Goal: Task Accomplishment & Management: Complete application form

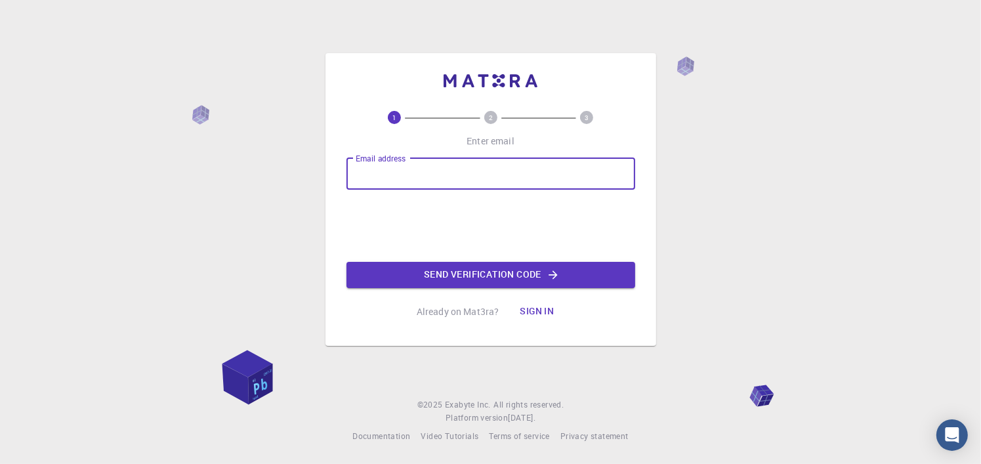
click at [425, 175] on input "Email address" at bounding box center [491, 174] width 289 height 32
type input "[EMAIL_ADDRESS][DOMAIN_NAME]"
click at [527, 278] on button "Send verification code" at bounding box center [491, 275] width 289 height 26
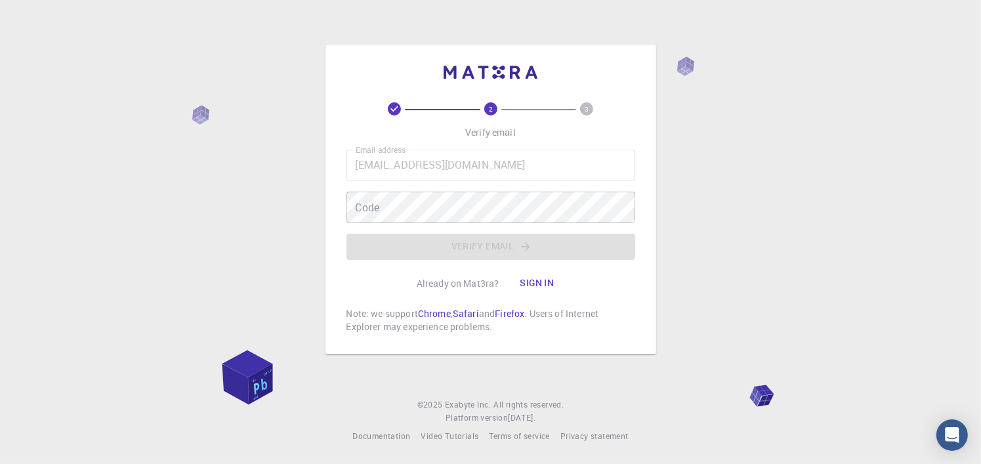
drag, startPoint x: 651, startPoint y: 266, endPoint x: 299, endPoint y: 238, distance: 352.4
click at [299, 238] on div "2 3 Verify email Email address [EMAIL_ADDRESS][DOMAIN_NAME] Email address Code …" at bounding box center [490, 232] width 981 height 464
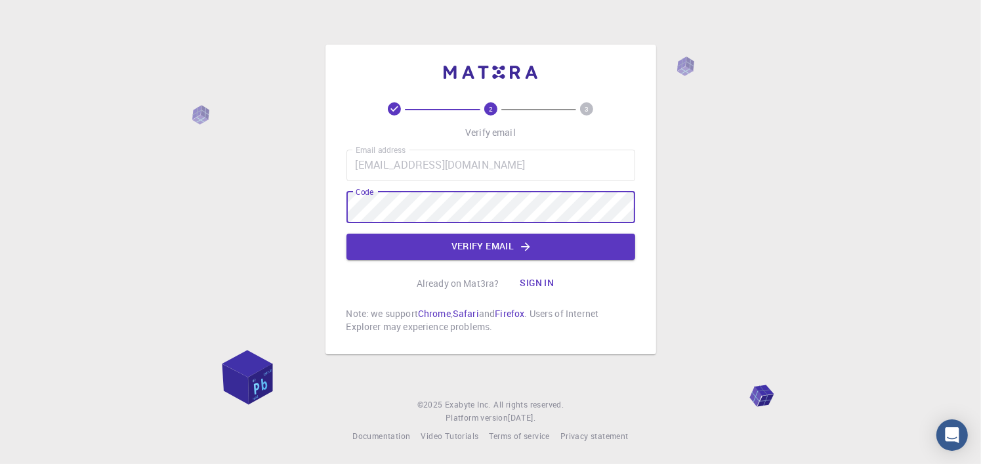
drag, startPoint x: 486, startPoint y: 244, endPoint x: 478, endPoint y: 248, distance: 9.1
click at [483, 247] on button "Verify email" at bounding box center [491, 247] width 289 height 26
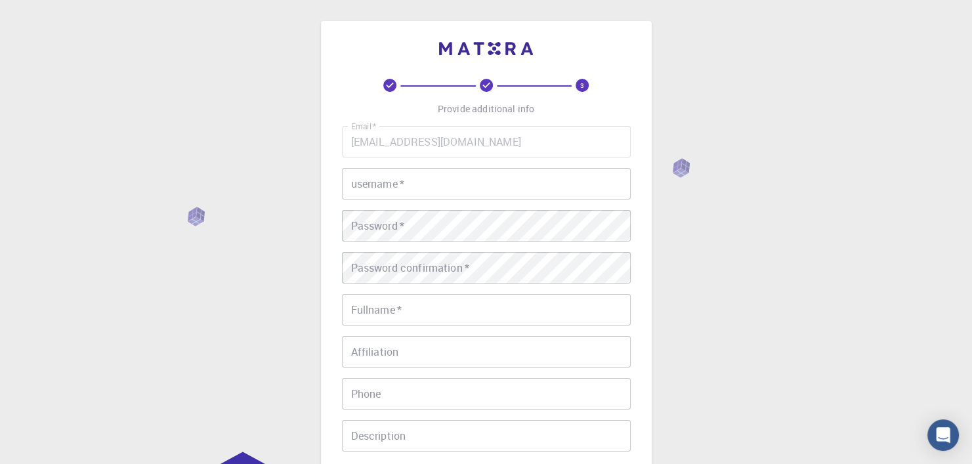
click at [467, 186] on input "username   *" at bounding box center [486, 184] width 289 height 32
click at [464, 194] on input "username   *" at bounding box center [486, 184] width 289 height 32
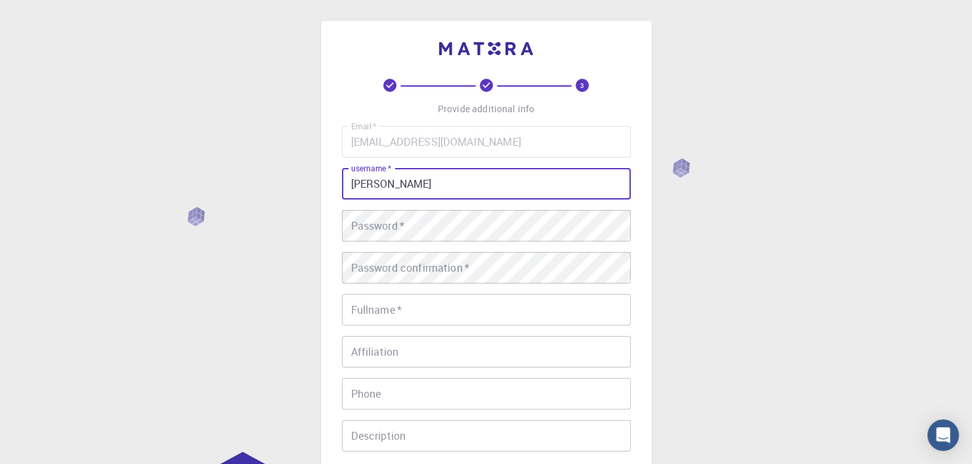
type input "[PERSON_NAME]"
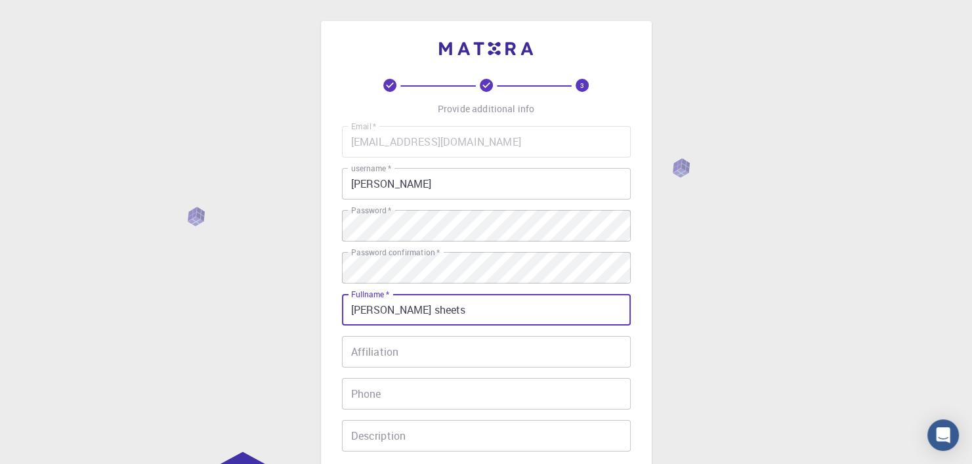
type input "[PERSON_NAME] sheets"
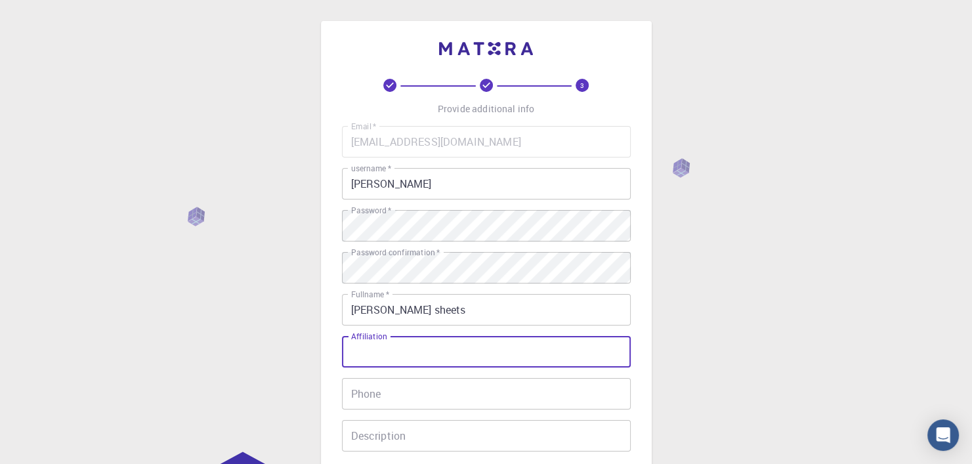
click at [381, 352] on input "Affiliation" at bounding box center [486, 352] width 289 height 32
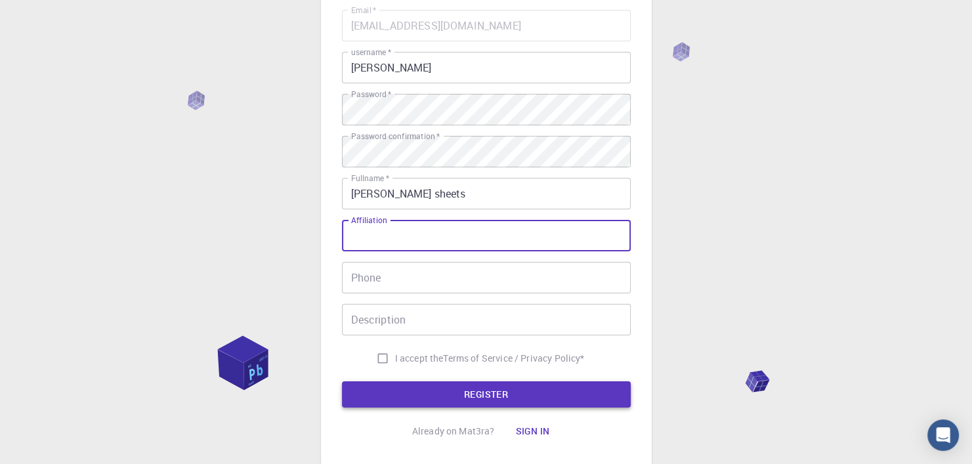
scroll to position [131, 0]
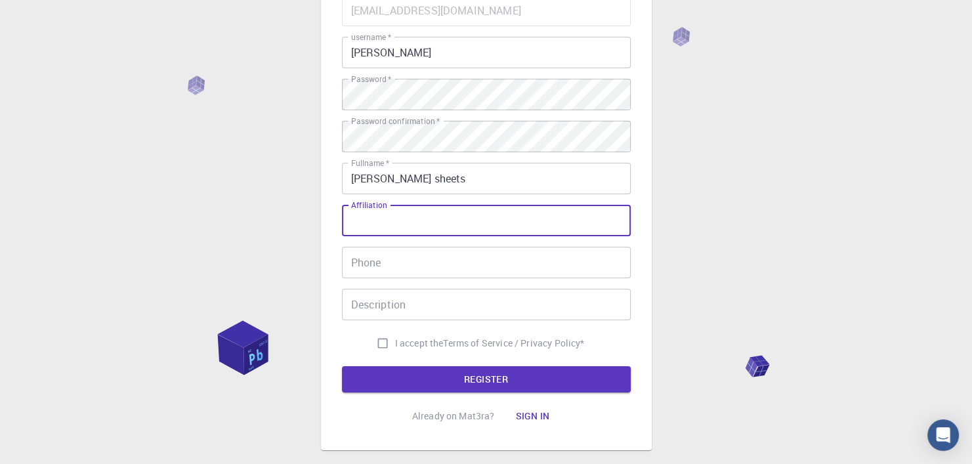
click at [365, 268] on input "Phone" at bounding box center [486, 263] width 289 height 32
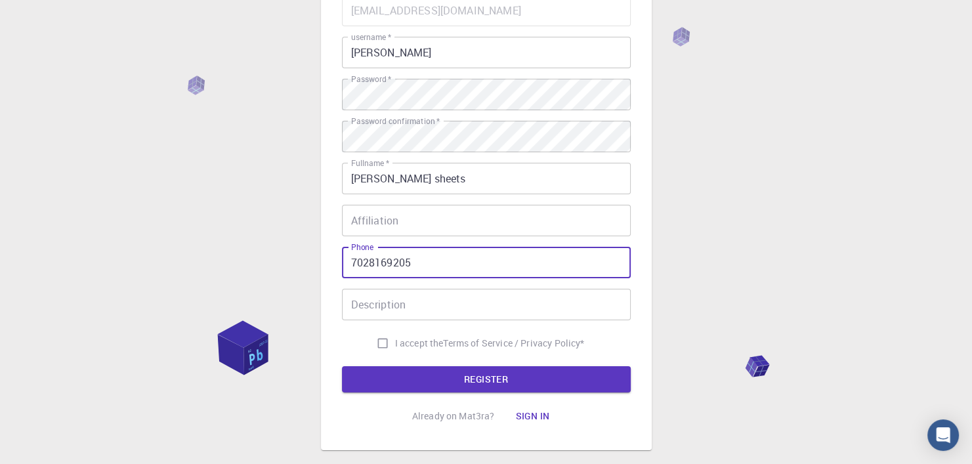
type input "7028169205"
click at [376, 349] on input "I accept the Terms of Service / Privacy Policy *" at bounding box center [382, 343] width 25 height 25
checkbox input "true"
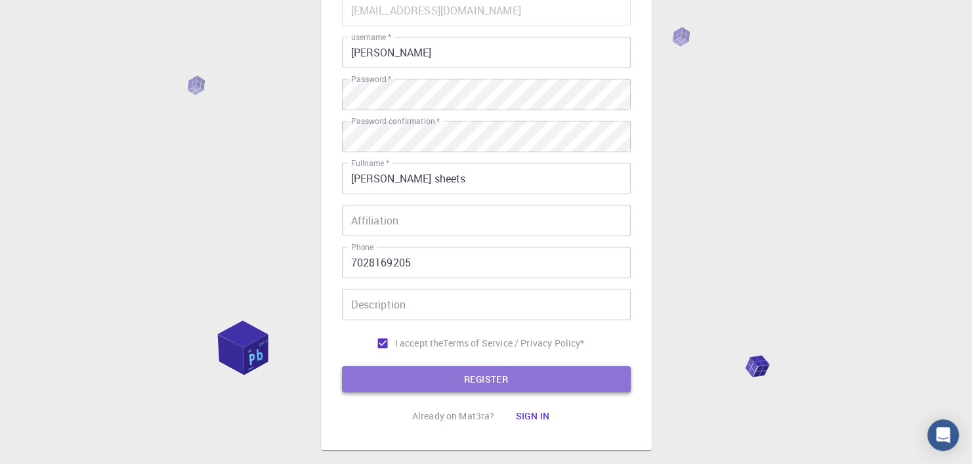
click at [485, 371] on button "REGISTER" at bounding box center [486, 379] width 289 height 26
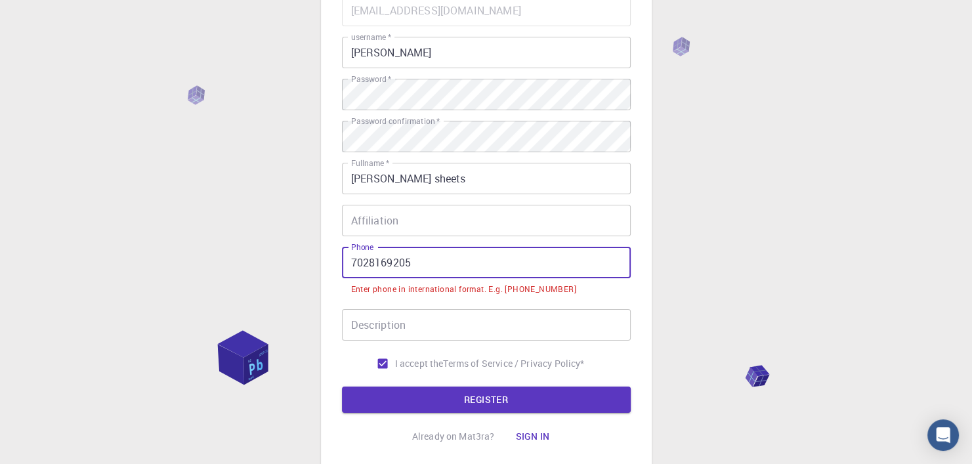
click at [345, 264] on input "7028169205" at bounding box center [486, 263] width 289 height 32
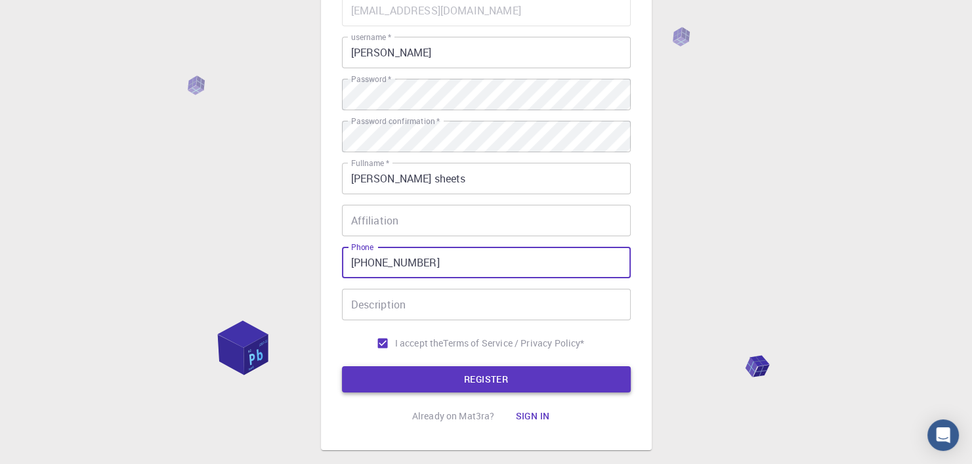
type input "[PHONE_NUMBER]"
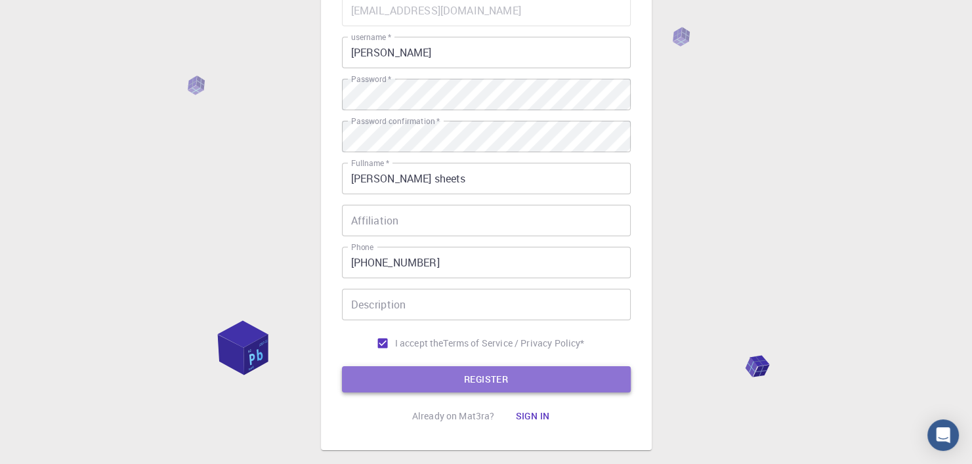
click at [486, 370] on button "REGISTER" at bounding box center [486, 379] width 289 height 26
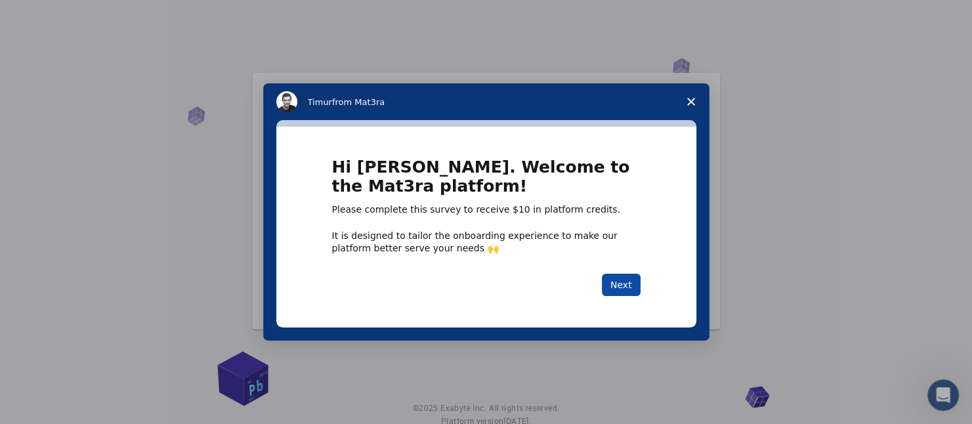
click at [624, 285] on button "Next" at bounding box center [621, 285] width 39 height 22
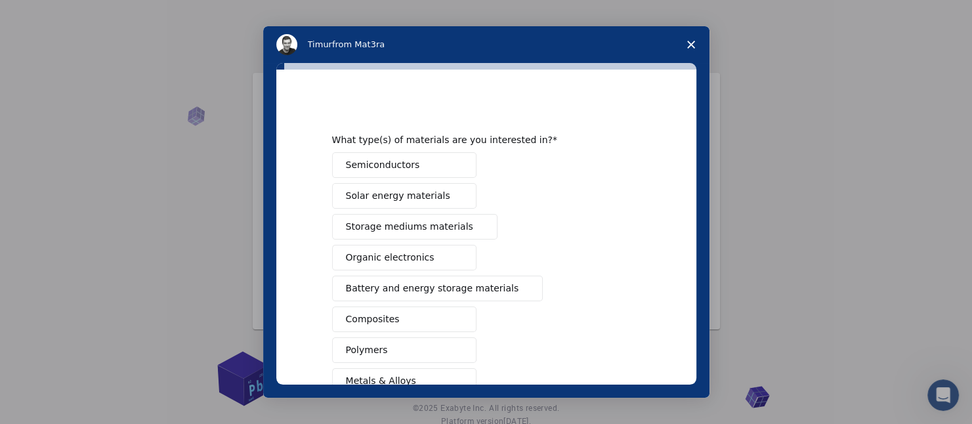
drag, startPoint x: 431, startPoint y: 224, endPoint x: 212, endPoint y: 190, distance: 221.9
click at [212, 190] on div "Intercom messenger" at bounding box center [486, 212] width 972 height 424
click at [349, 166] on span "Semiconductors" at bounding box center [383, 165] width 74 height 14
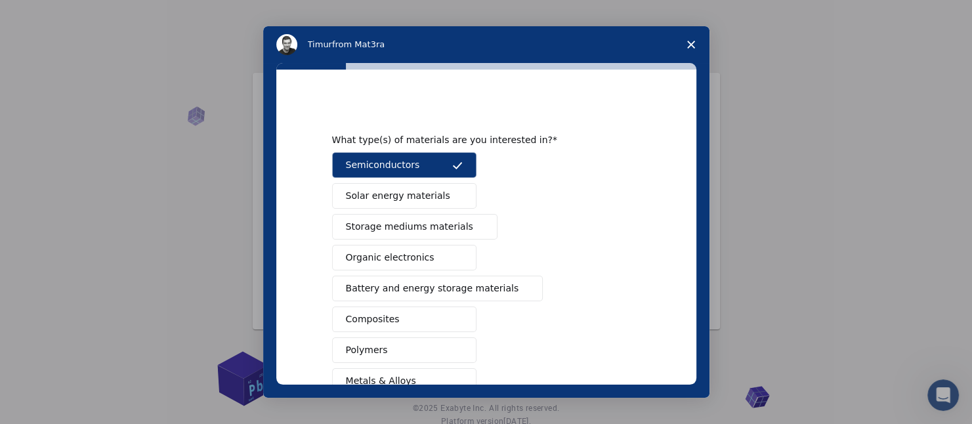
click at [356, 190] on button "Solar energy materials" at bounding box center [404, 196] width 144 height 26
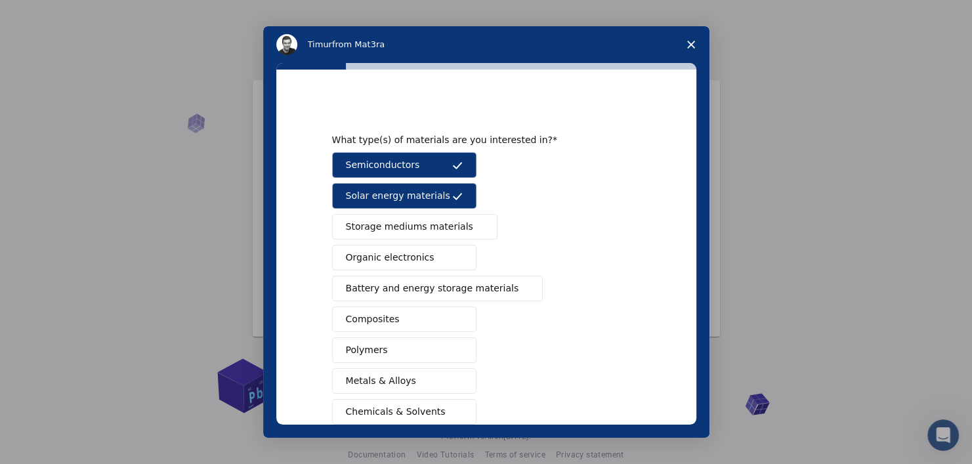
click at [373, 261] on span "Organic electronics" at bounding box center [390, 258] width 89 height 14
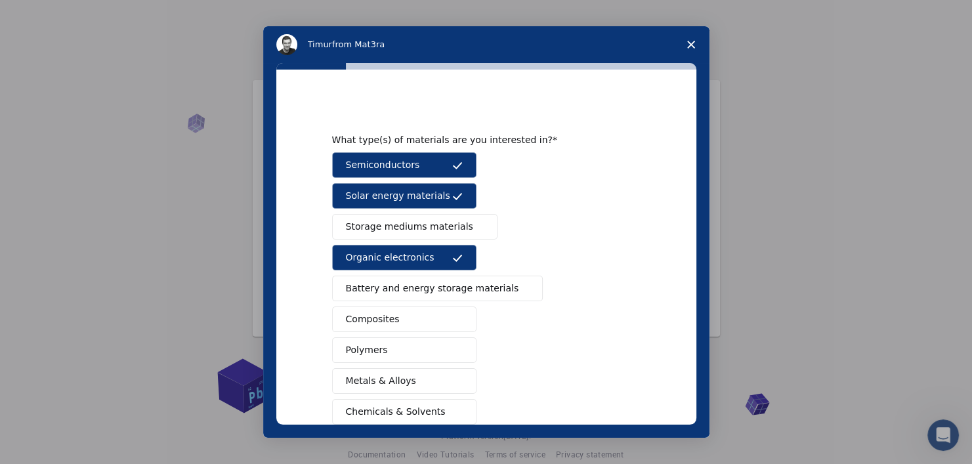
click at [362, 226] on span "Storage mediums materials" at bounding box center [409, 227] width 127 height 14
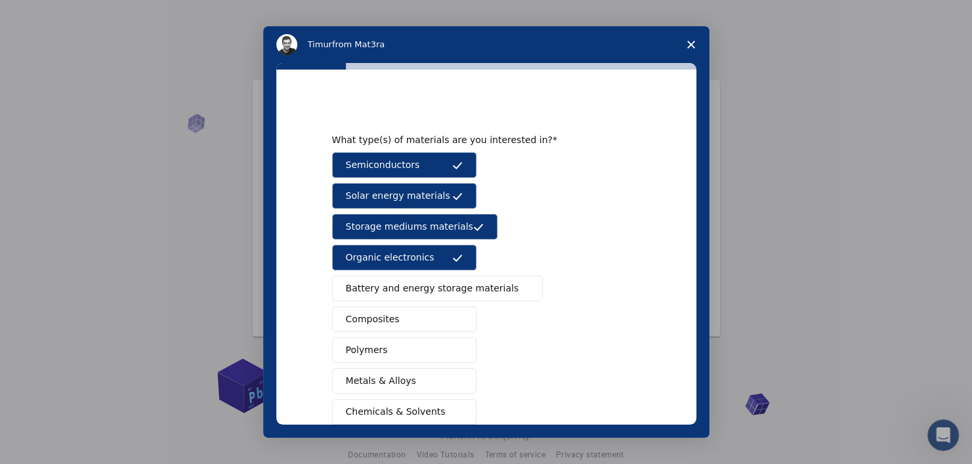
click at [381, 288] on span "Battery and energy storage materials" at bounding box center [432, 289] width 173 height 14
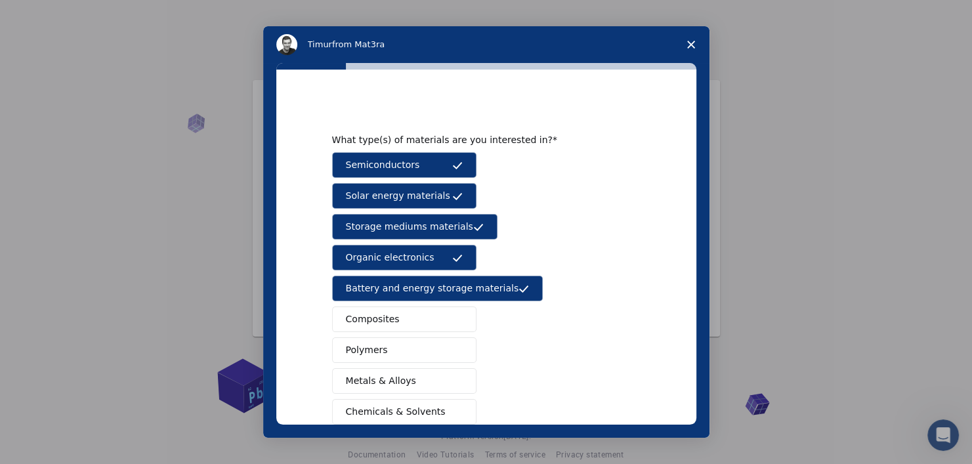
click at [389, 320] on span "Composites" at bounding box center [373, 319] width 54 height 14
click at [368, 349] on span "Polymers" at bounding box center [367, 350] width 42 height 14
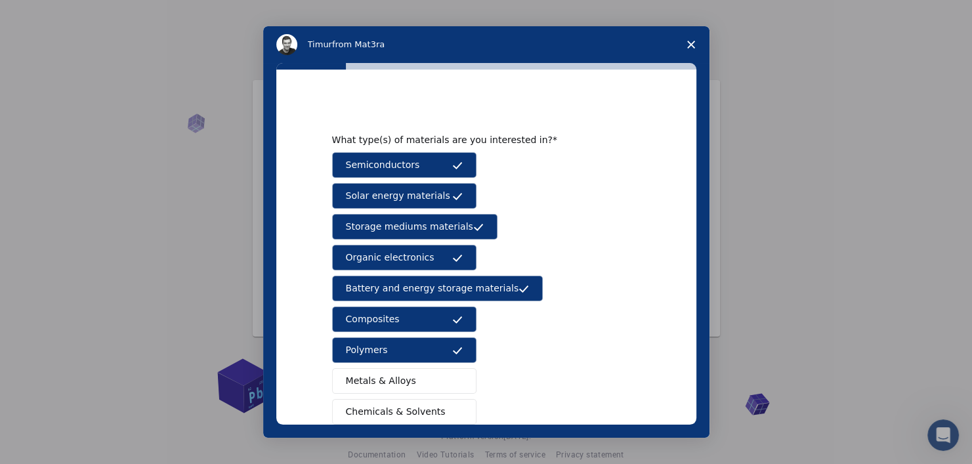
click at [375, 377] on span "Metals & Alloys" at bounding box center [381, 381] width 70 height 14
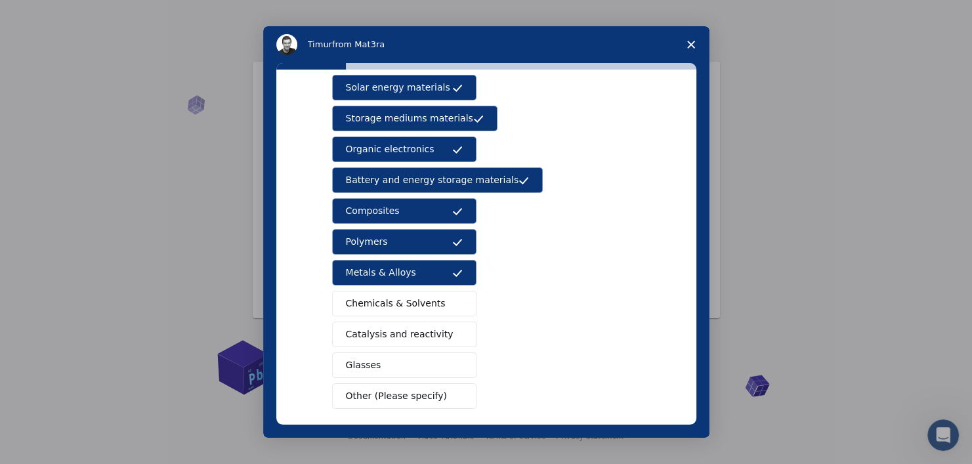
scroll to position [131, 0]
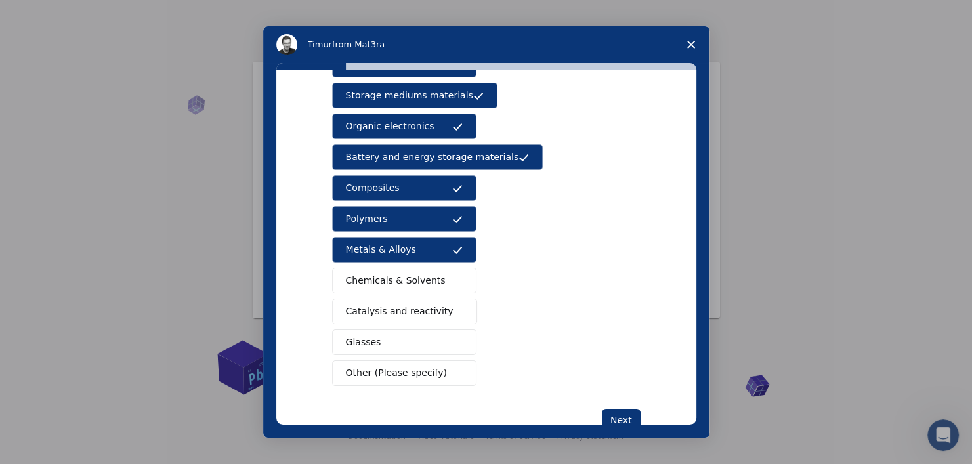
click at [368, 280] on span "Chemicals & Solvents" at bounding box center [396, 281] width 100 height 14
click at [381, 314] on span "Catalysis and reactivity" at bounding box center [400, 312] width 108 height 14
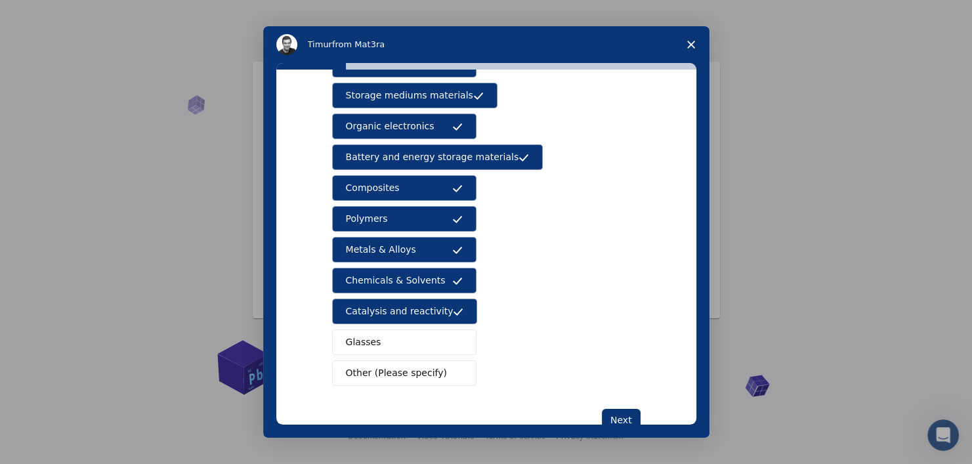
click at [383, 337] on button "Glasses" at bounding box center [404, 343] width 144 height 26
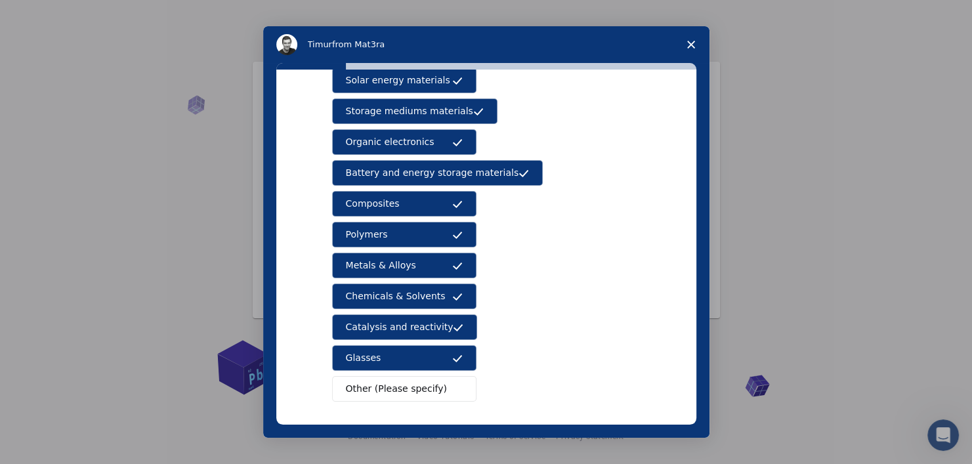
scroll to position [165, 0]
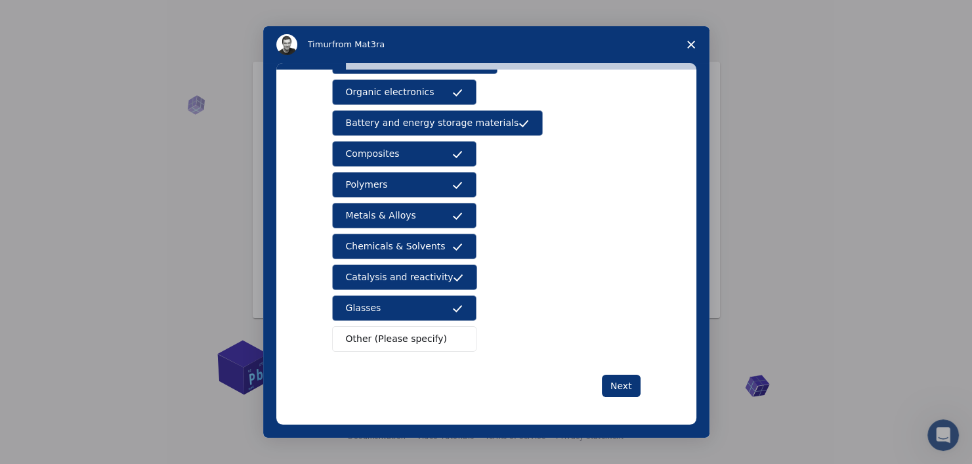
click at [439, 341] on button "Other (Please specify)" at bounding box center [404, 339] width 144 height 26
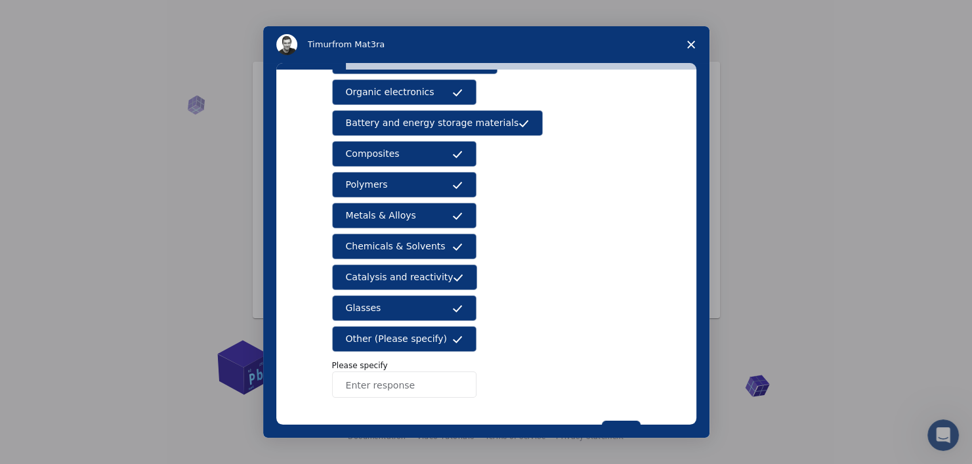
click at [435, 386] on input "Enter response" at bounding box center [404, 385] width 144 height 26
type input "n"
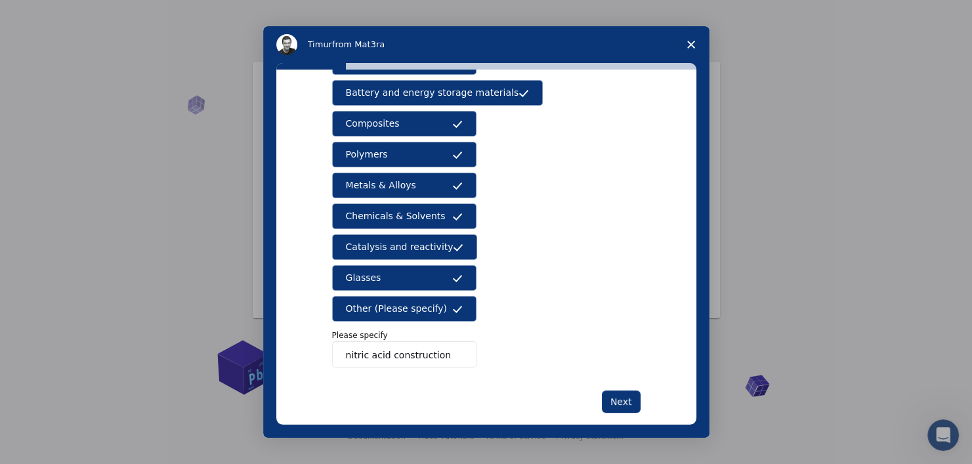
scroll to position [212, 0]
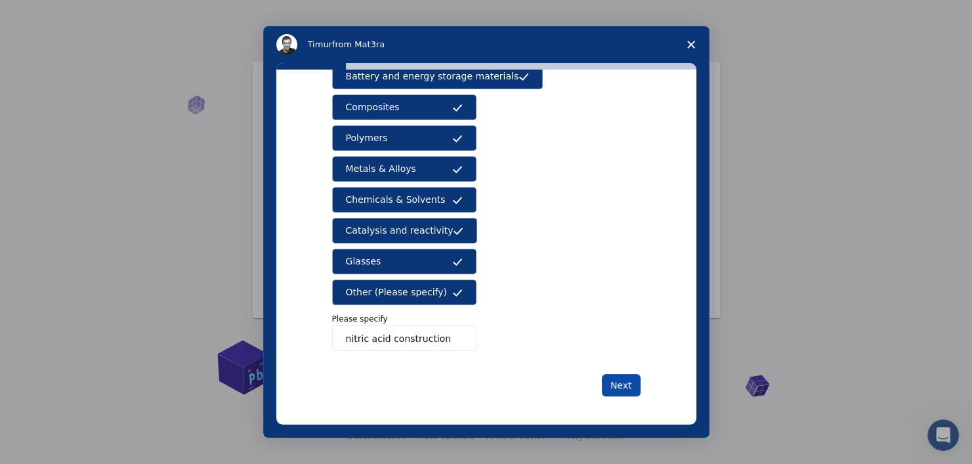
type input "nitric acid construction"
click at [635, 390] on div "What type(s) of materials are you interested in? Semiconductors Solar energy ma…" at bounding box center [486, 247] width 420 height 355
click at [620, 387] on button "Next" at bounding box center [621, 385] width 39 height 22
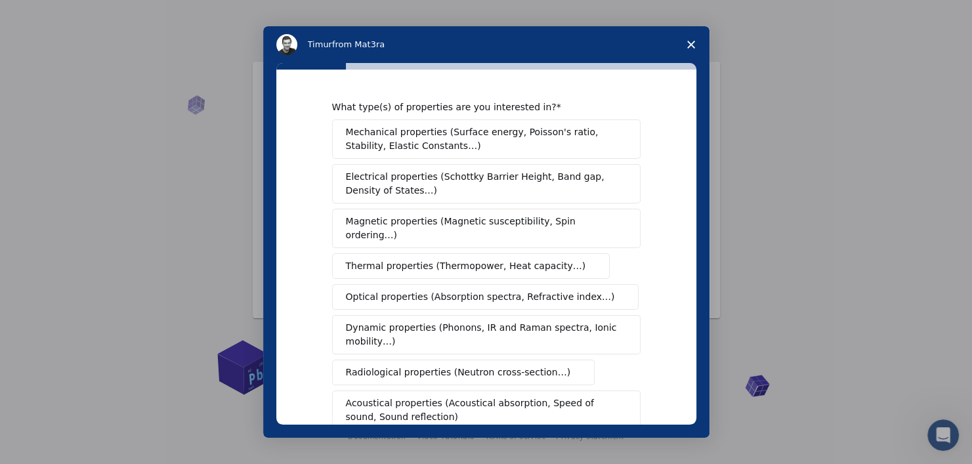
click at [453, 149] on span "Mechanical properties (Surface energy, Poisson's ratio, Stability, Elastic Cons…" at bounding box center [483, 139] width 274 height 28
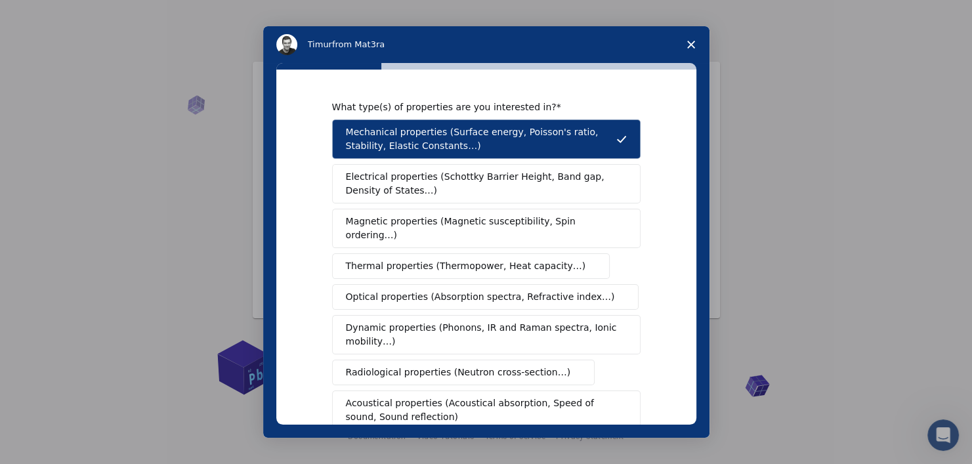
click at [462, 180] on span "Electrical properties (Schottky Barrier Height, Band gap, Density of States…)" at bounding box center [482, 184] width 273 height 28
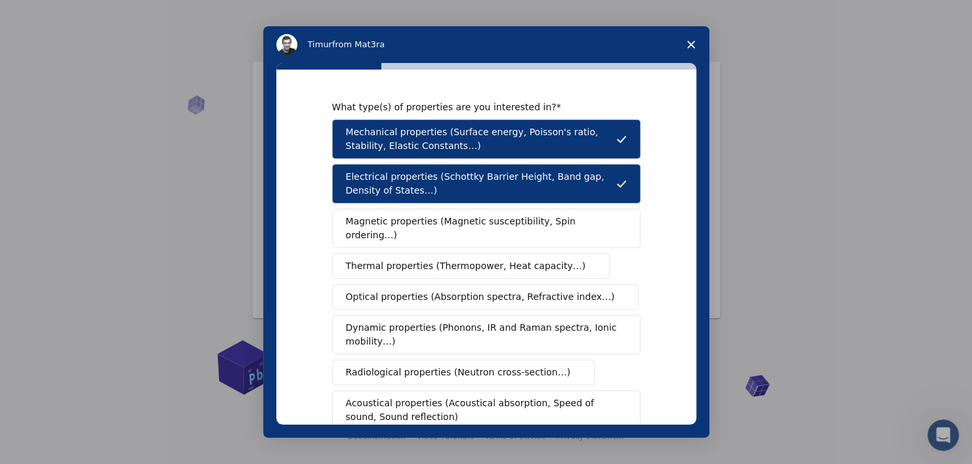
click at [475, 223] on span "Magnetic properties (Magnetic susceptibility, Spin ordering…)" at bounding box center [481, 229] width 271 height 28
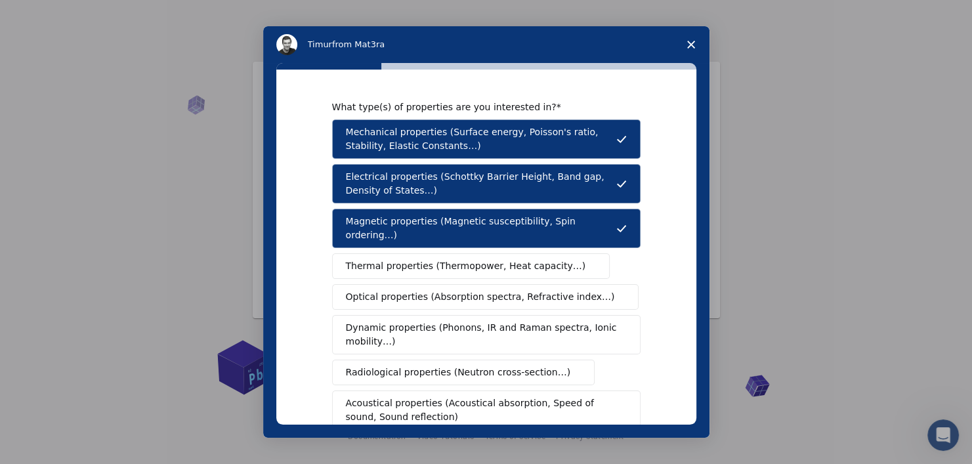
click at [459, 259] on span "Thermal properties (Thermopower, Heat capacity…)" at bounding box center [466, 266] width 240 height 14
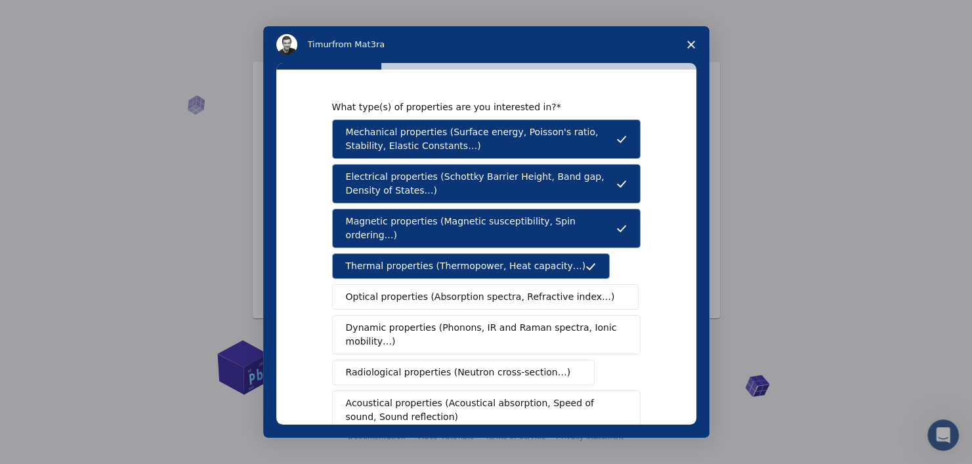
click at [450, 290] on span "Optical properties (Absorption spectra, Refractive index…)" at bounding box center [480, 297] width 269 height 14
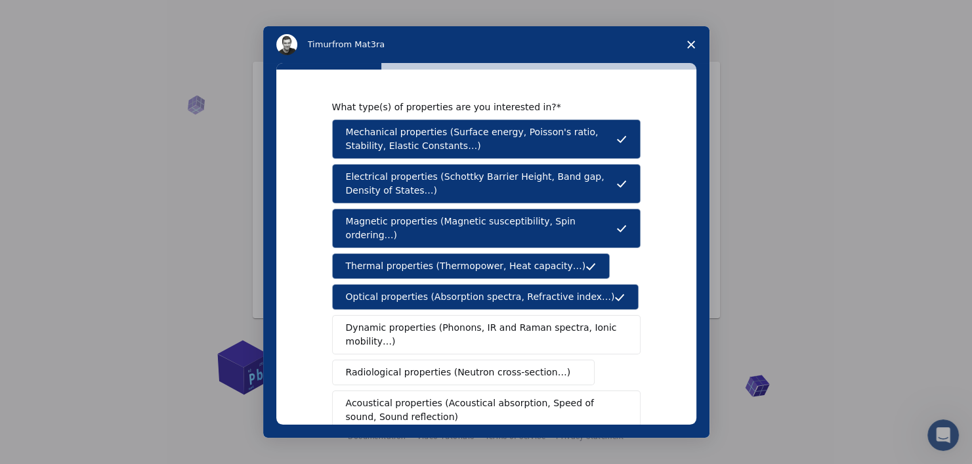
drag, startPoint x: 450, startPoint y: 322, endPoint x: 228, endPoint y: 291, distance: 224.7
click at [228, 291] on div "Intercom messenger" at bounding box center [486, 232] width 972 height 464
click at [429, 324] on span "Dynamic properties (Phonons, IR and Raman spectra, Ionic mobility…)" at bounding box center [482, 335] width 272 height 28
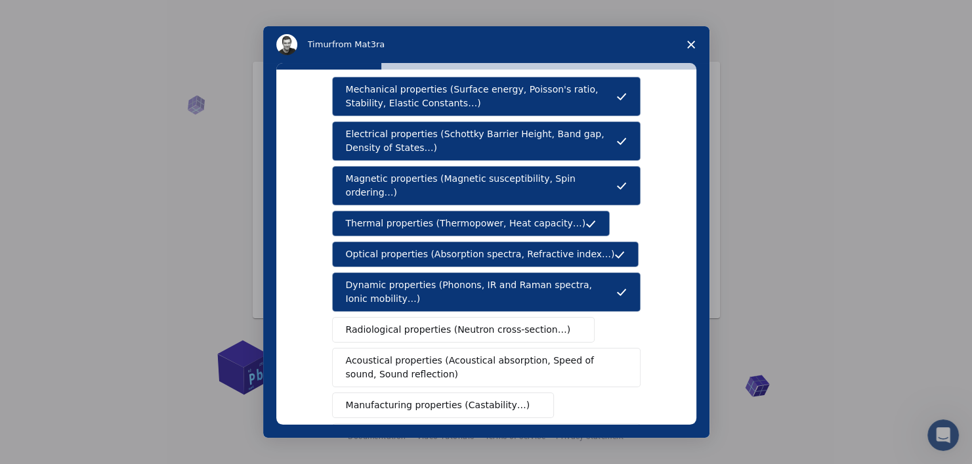
scroll to position [66, 0]
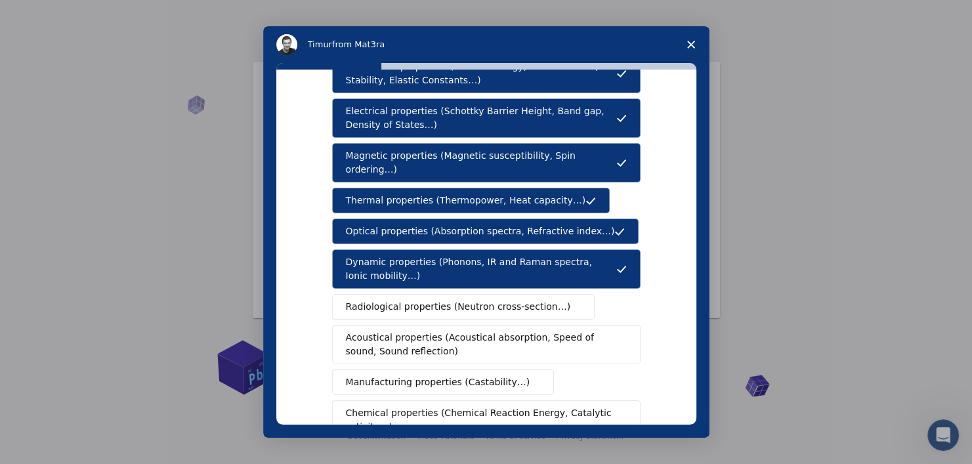
click at [416, 300] on span "Radiological properties (Neutron cross-section…)" at bounding box center [458, 307] width 225 height 14
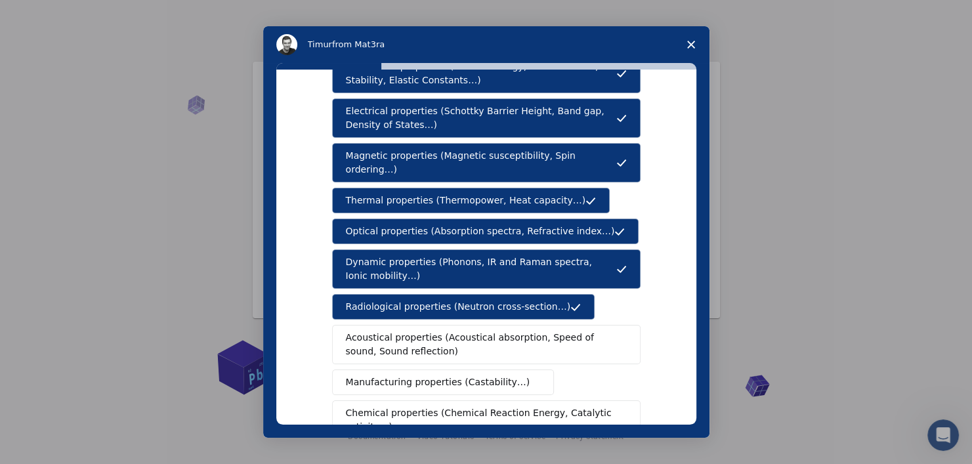
click at [423, 376] on span "Manufacturing properties (Castability…)" at bounding box center [438, 383] width 184 height 14
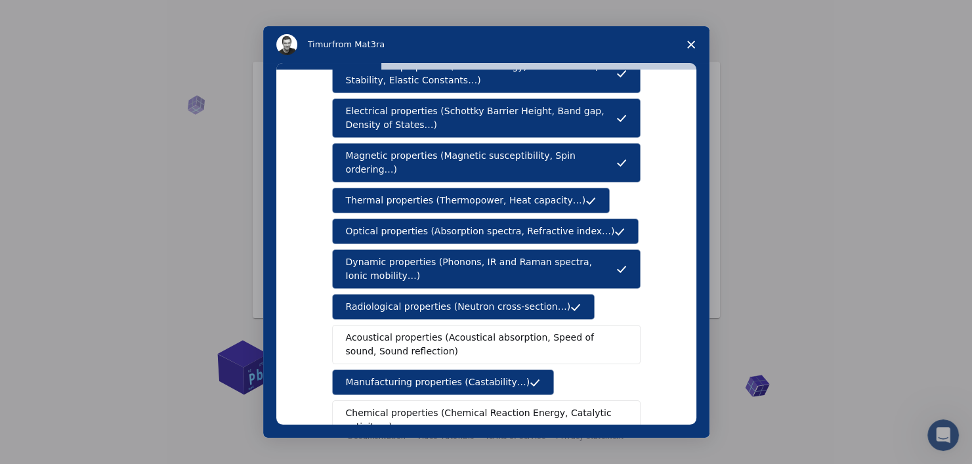
click at [431, 406] on span "Chemical properties (Chemical Reaction Energy, Catalytic activity…)" at bounding box center [482, 420] width 272 height 28
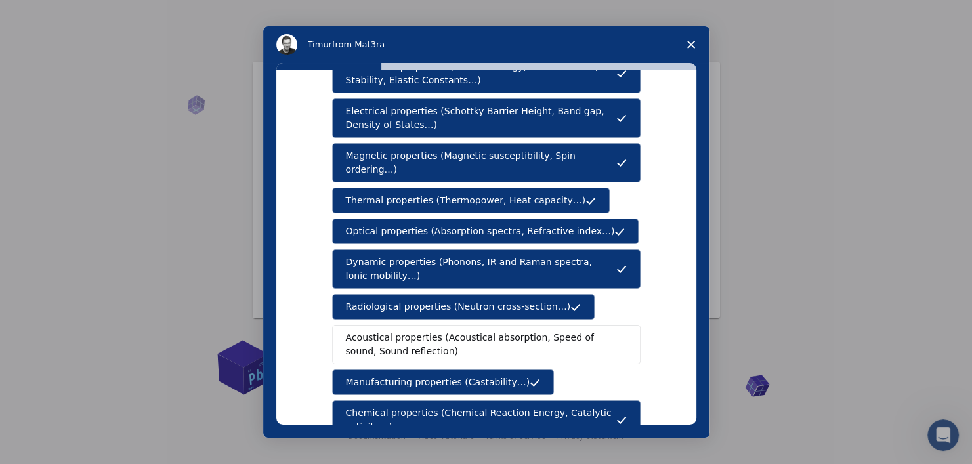
scroll to position [197, 0]
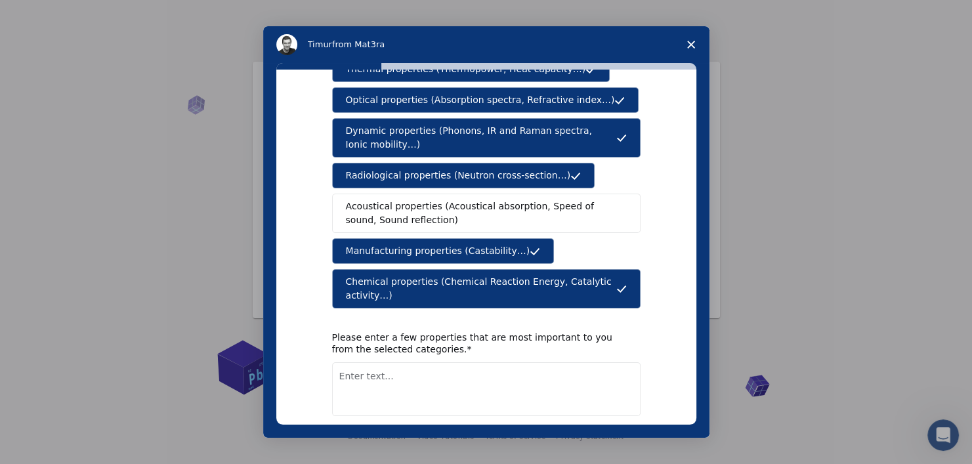
click at [623, 439] on button "Next" at bounding box center [621, 450] width 39 height 22
drag, startPoint x: 498, startPoint y: 391, endPoint x: 345, endPoint y: 344, distance: 159.9
click at [345, 362] on textarea "Enter text..." at bounding box center [486, 389] width 309 height 54
type textarea "i wanna learn things through testing"
click at [623, 439] on button "Next" at bounding box center [621, 450] width 39 height 22
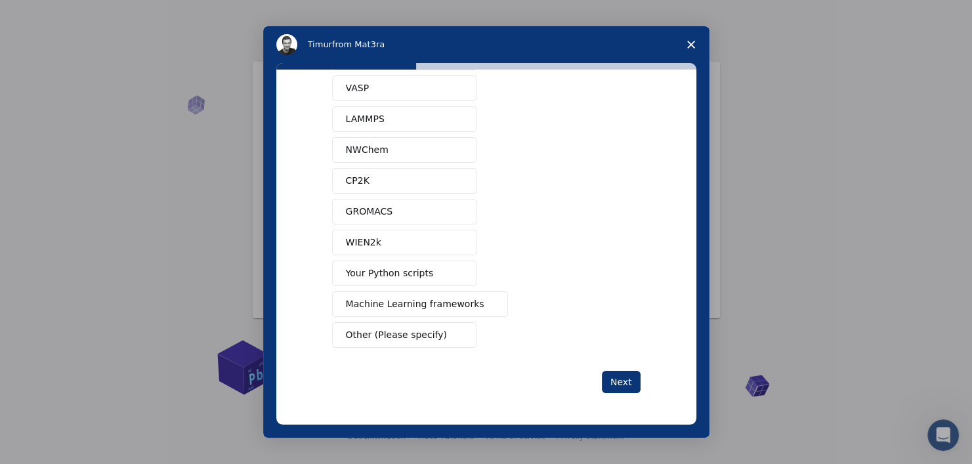
scroll to position [0, 0]
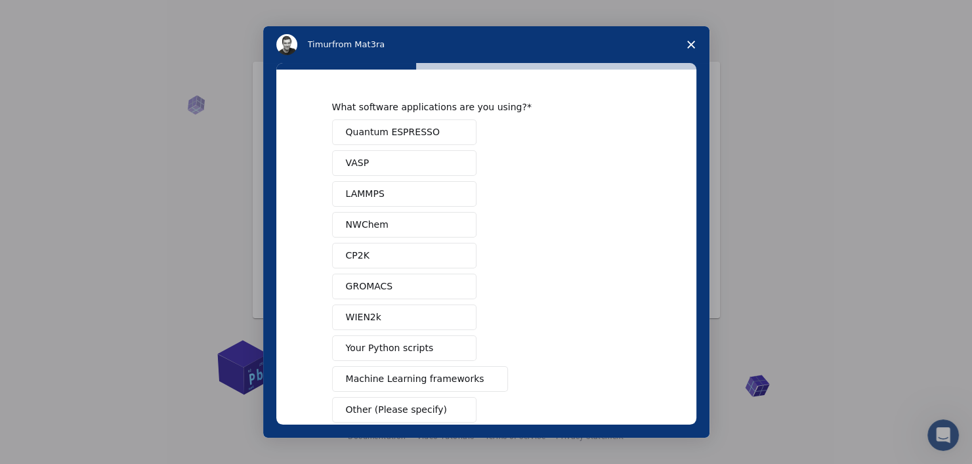
click at [409, 344] on span "Your Python scripts" at bounding box center [390, 348] width 88 height 14
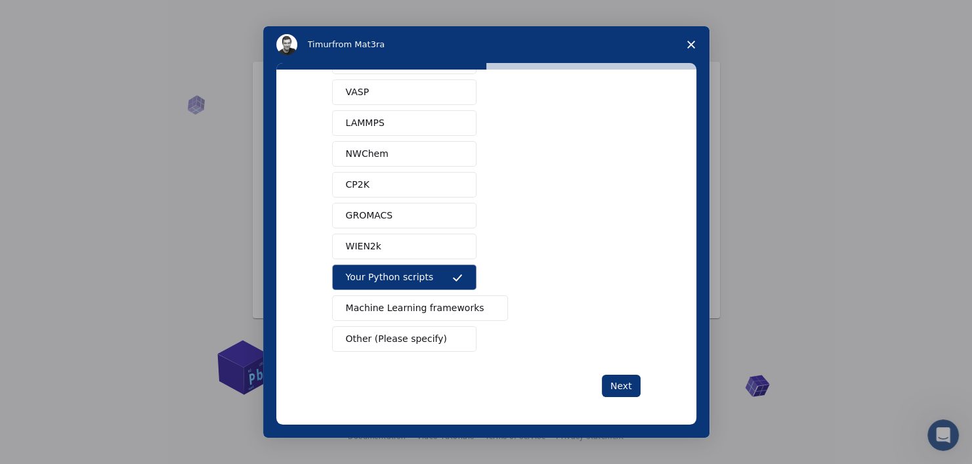
scroll to position [72, 0]
click at [622, 385] on button "Next" at bounding box center [621, 385] width 39 height 22
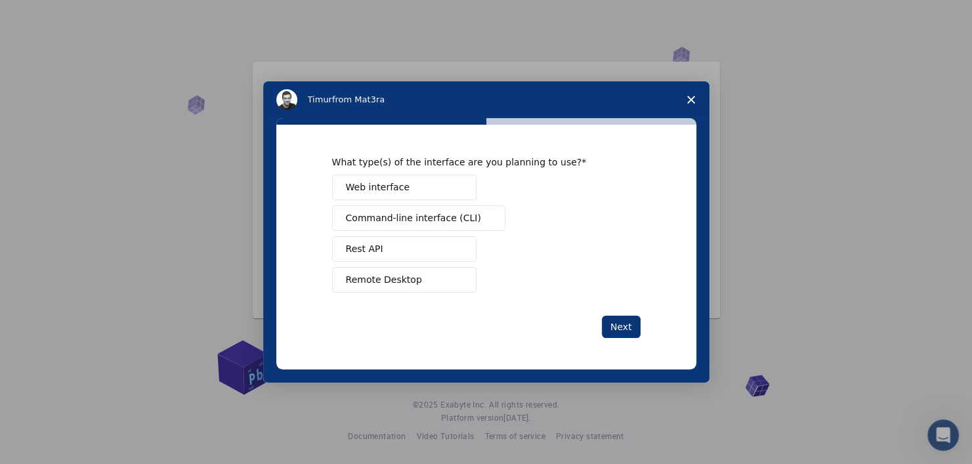
scroll to position [0, 0]
